Goal: Transaction & Acquisition: Book appointment/travel/reservation

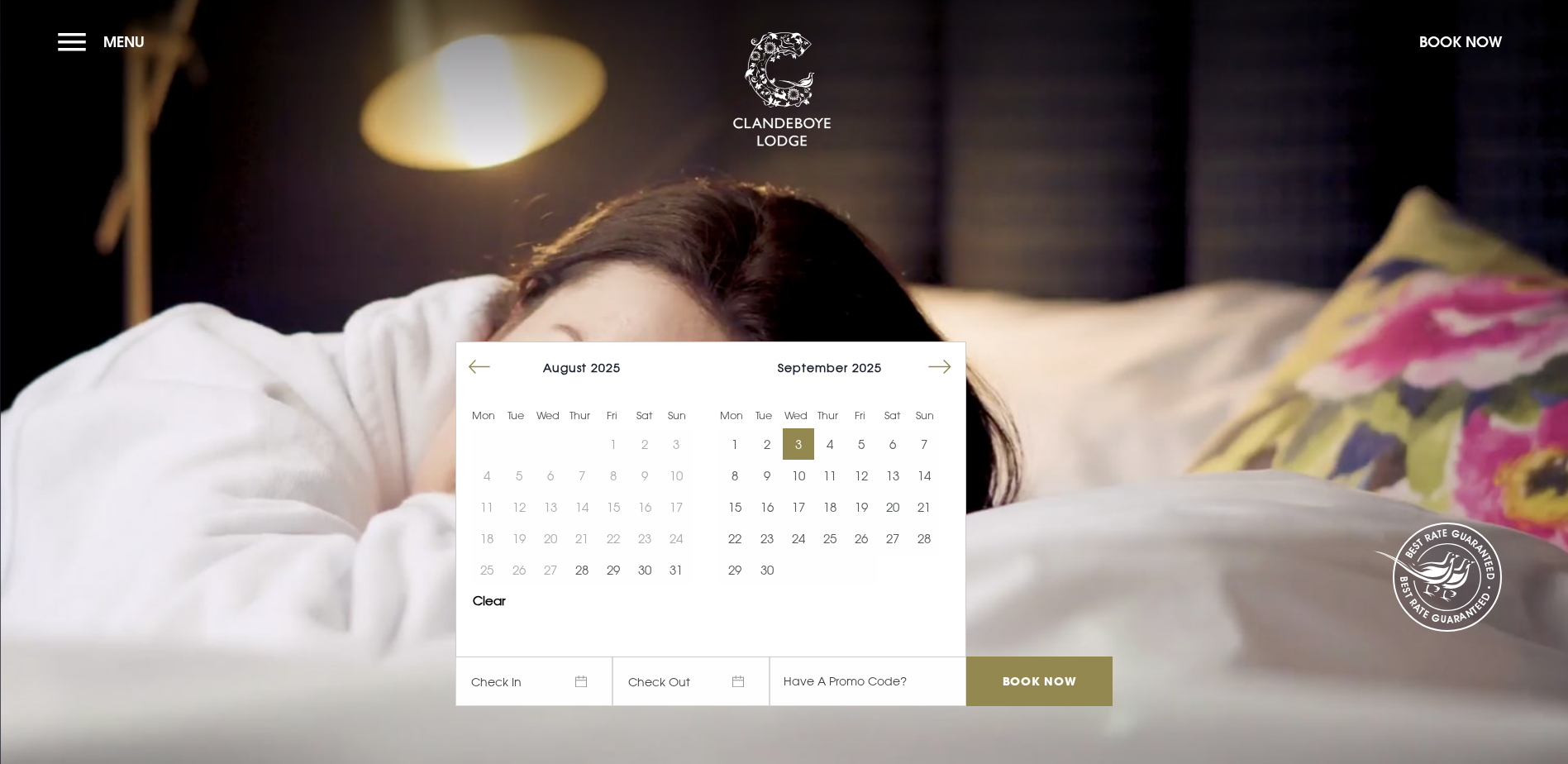
click at [747, 428] on button "1" at bounding box center [735, 444] width 32 height 32
click at [832, 428] on button "4" at bounding box center [831, 444] width 32 height 32
click at [1041, 656] on input "Book Now" at bounding box center [1039, 681] width 146 height 50
